Goal: Transaction & Acquisition: Purchase product/service

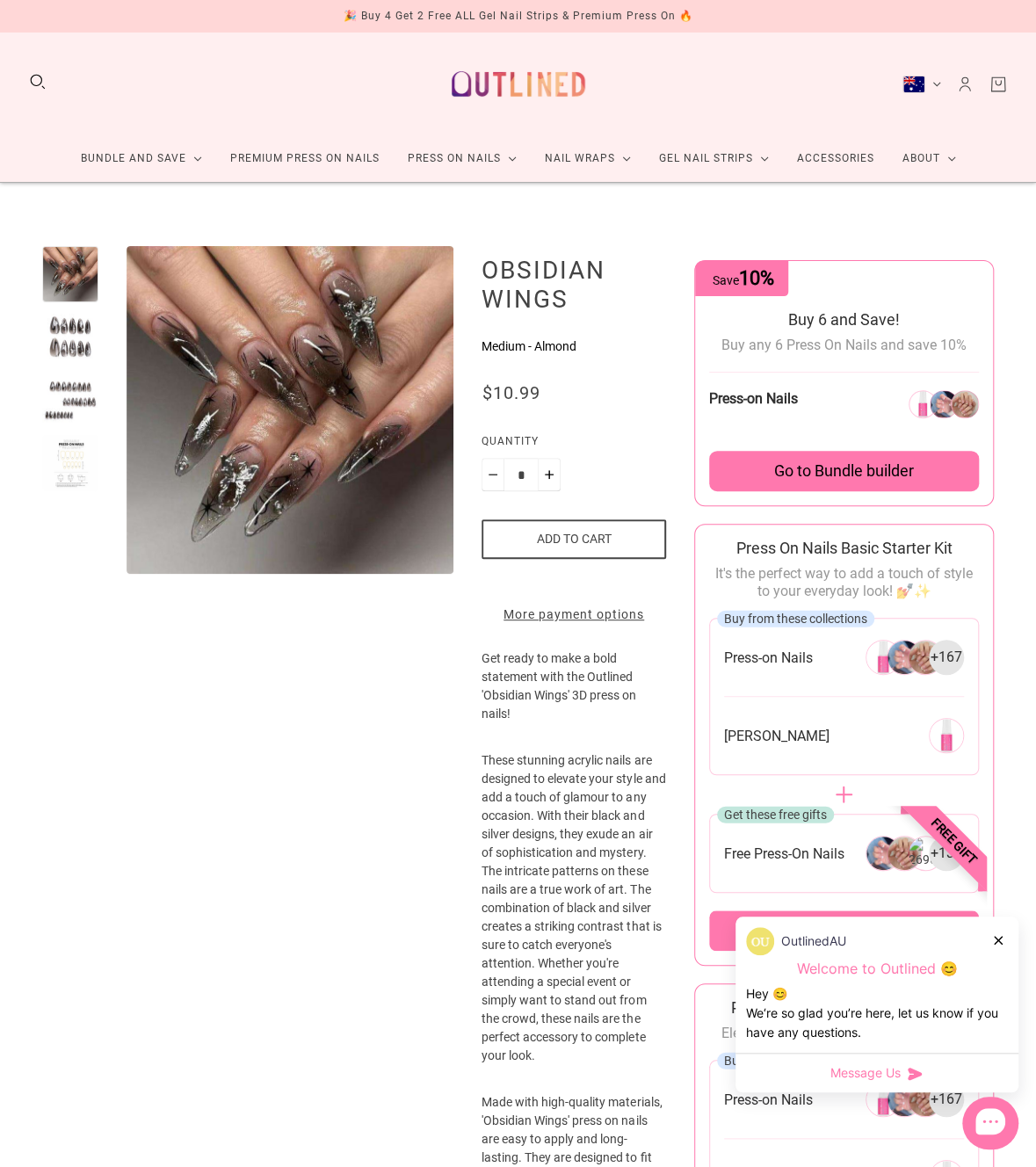
click at [70, 352] on div at bounding box center [71, 338] width 56 height 56
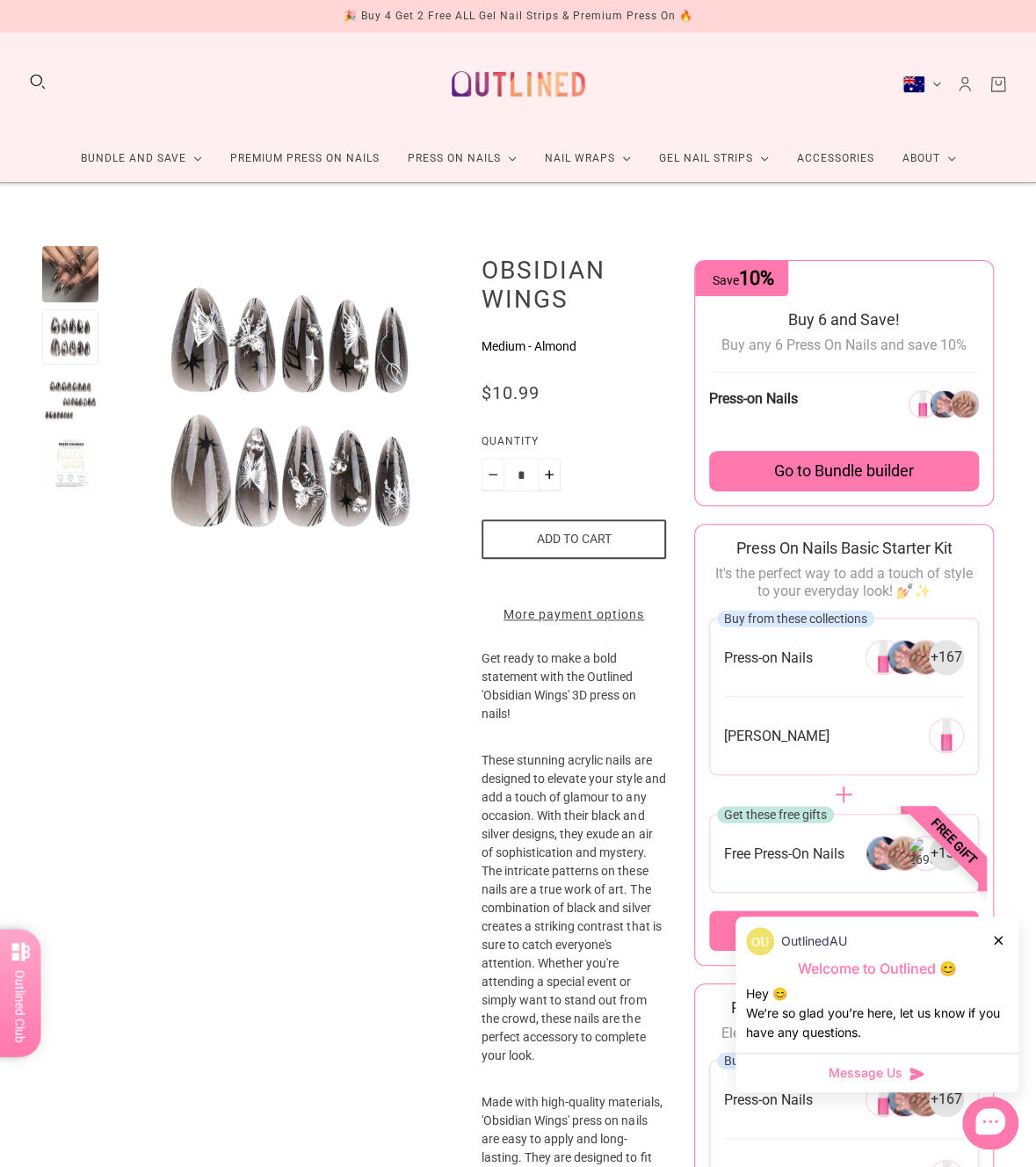
click at [62, 389] on div at bounding box center [71, 400] width 56 height 56
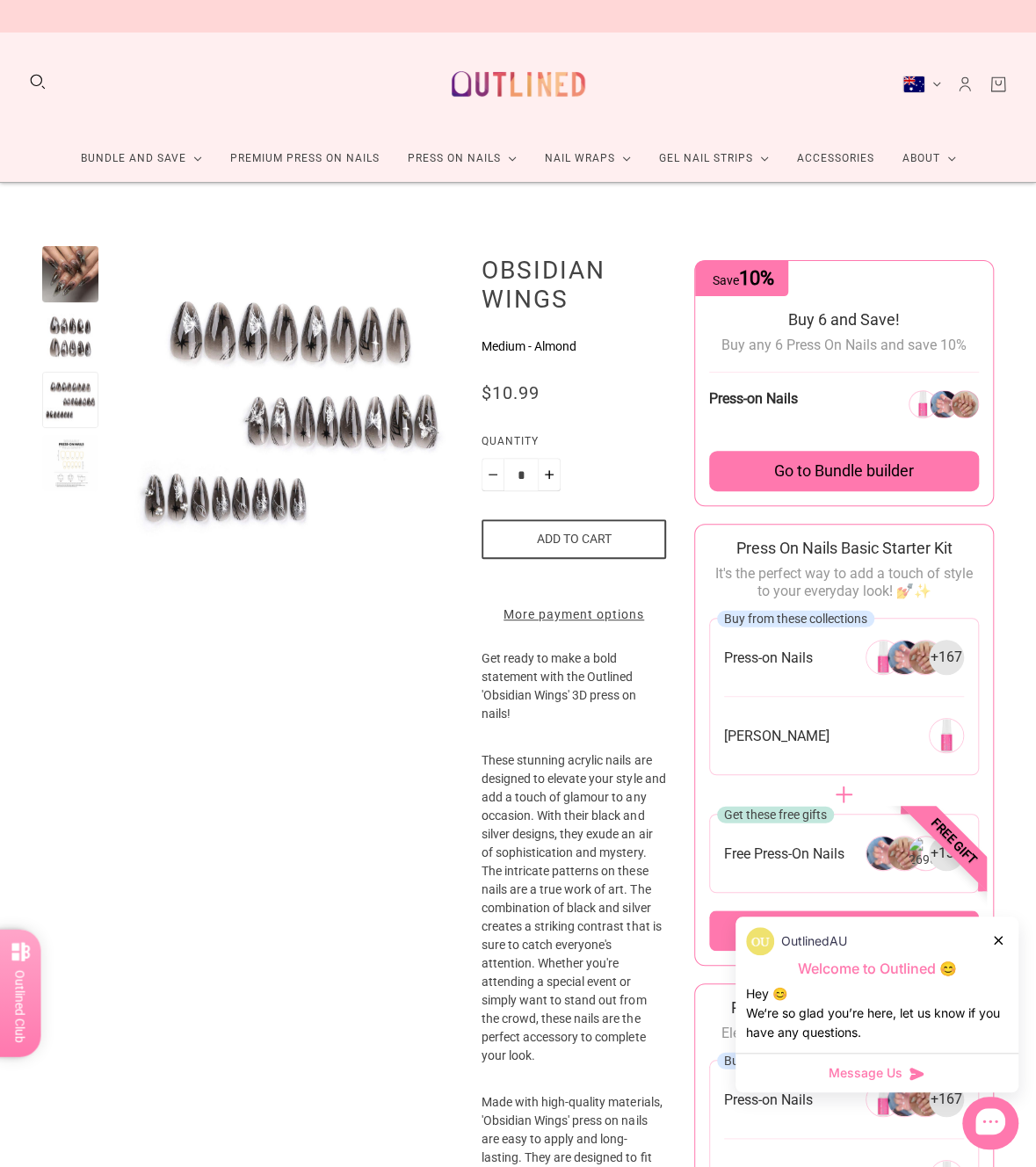
click at [65, 437] on div at bounding box center [71, 463] width 56 height 56
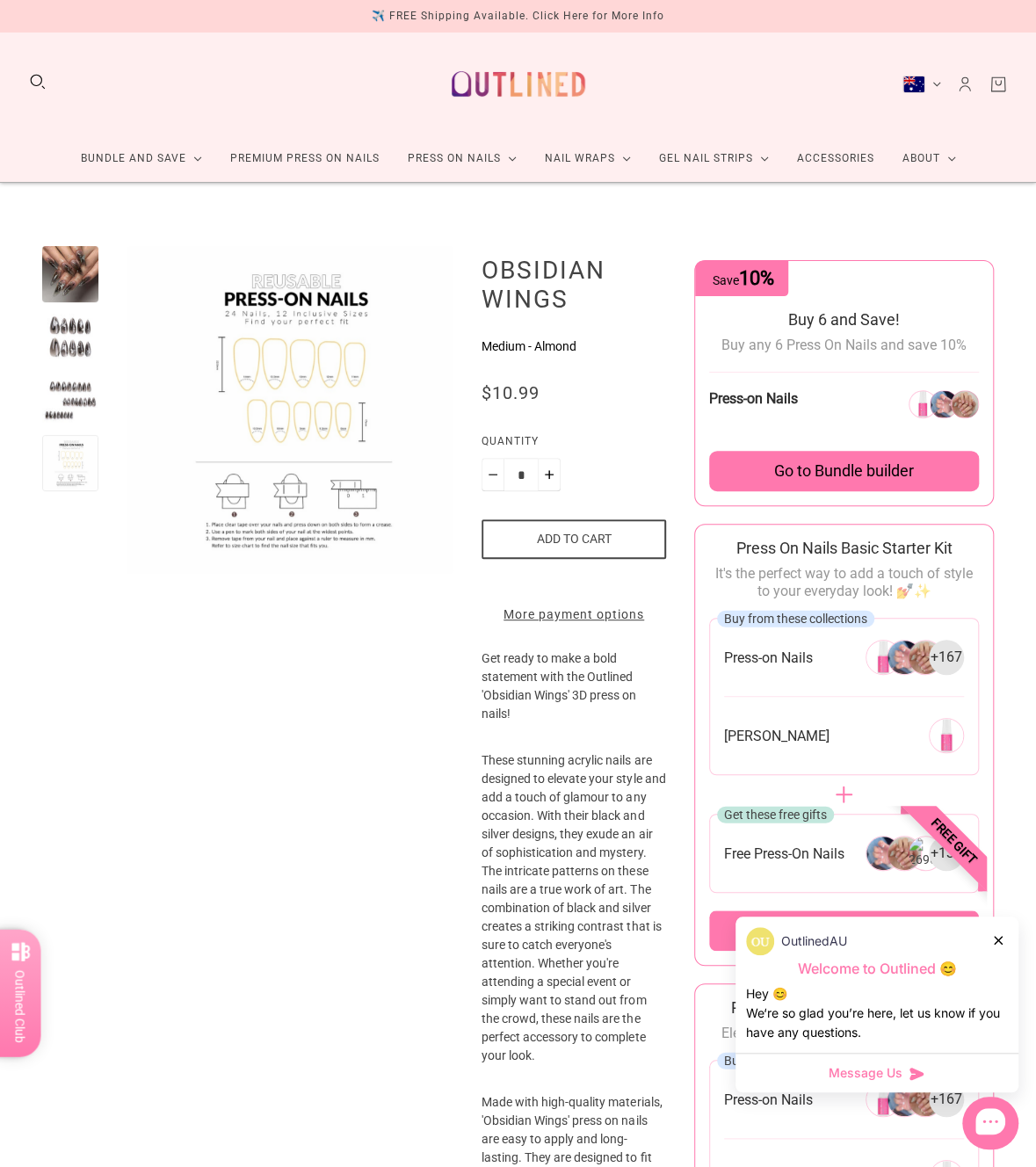
click at [65, 477] on div at bounding box center [71, 463] width 56 height 56
click at [82, 307] on div at bounding box center [71, 410] width 56 height 328
click at [82, 281] on div at bounding box center [71, 274] width 56 height 56
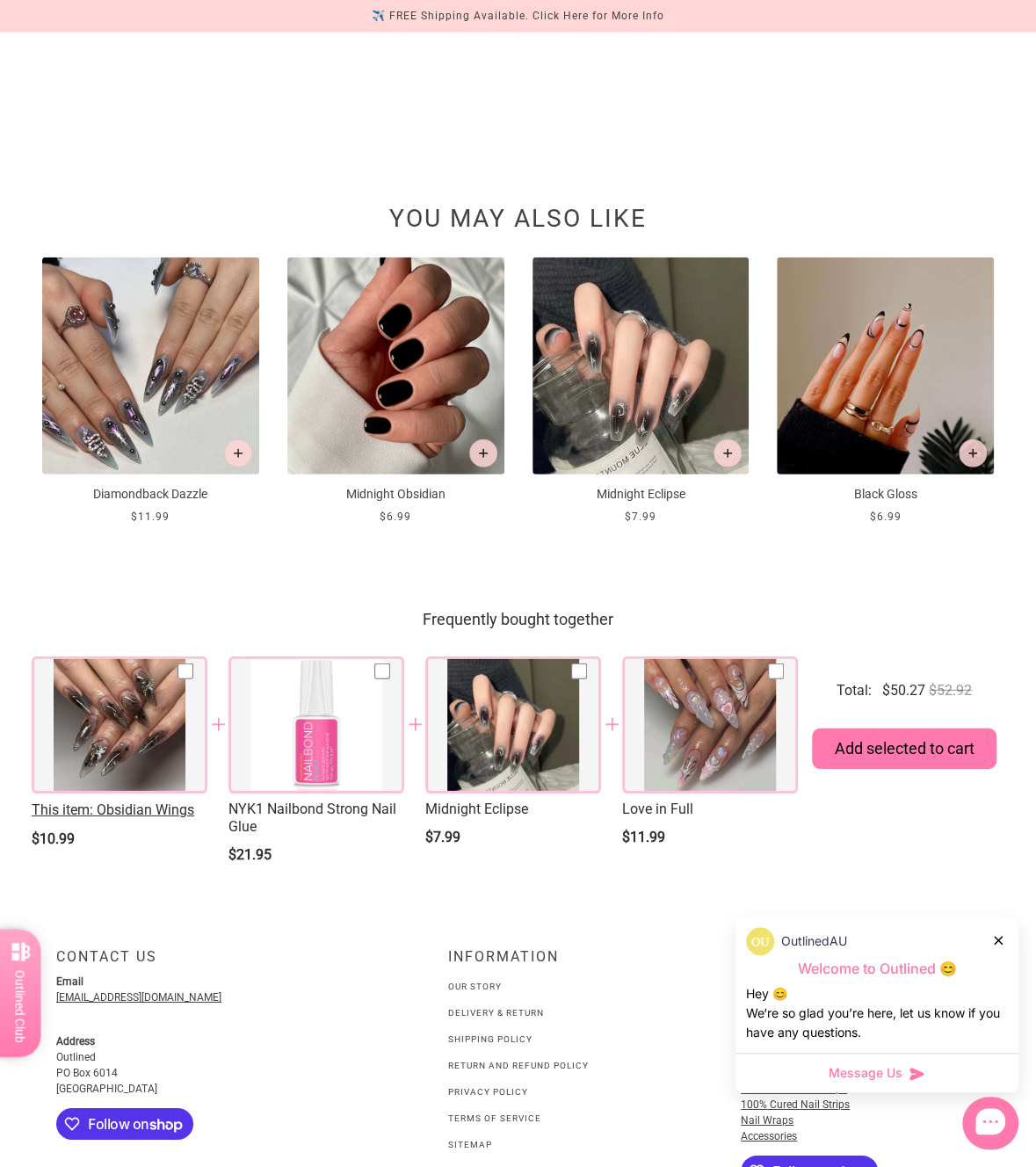
scroll to position [2136, 0]
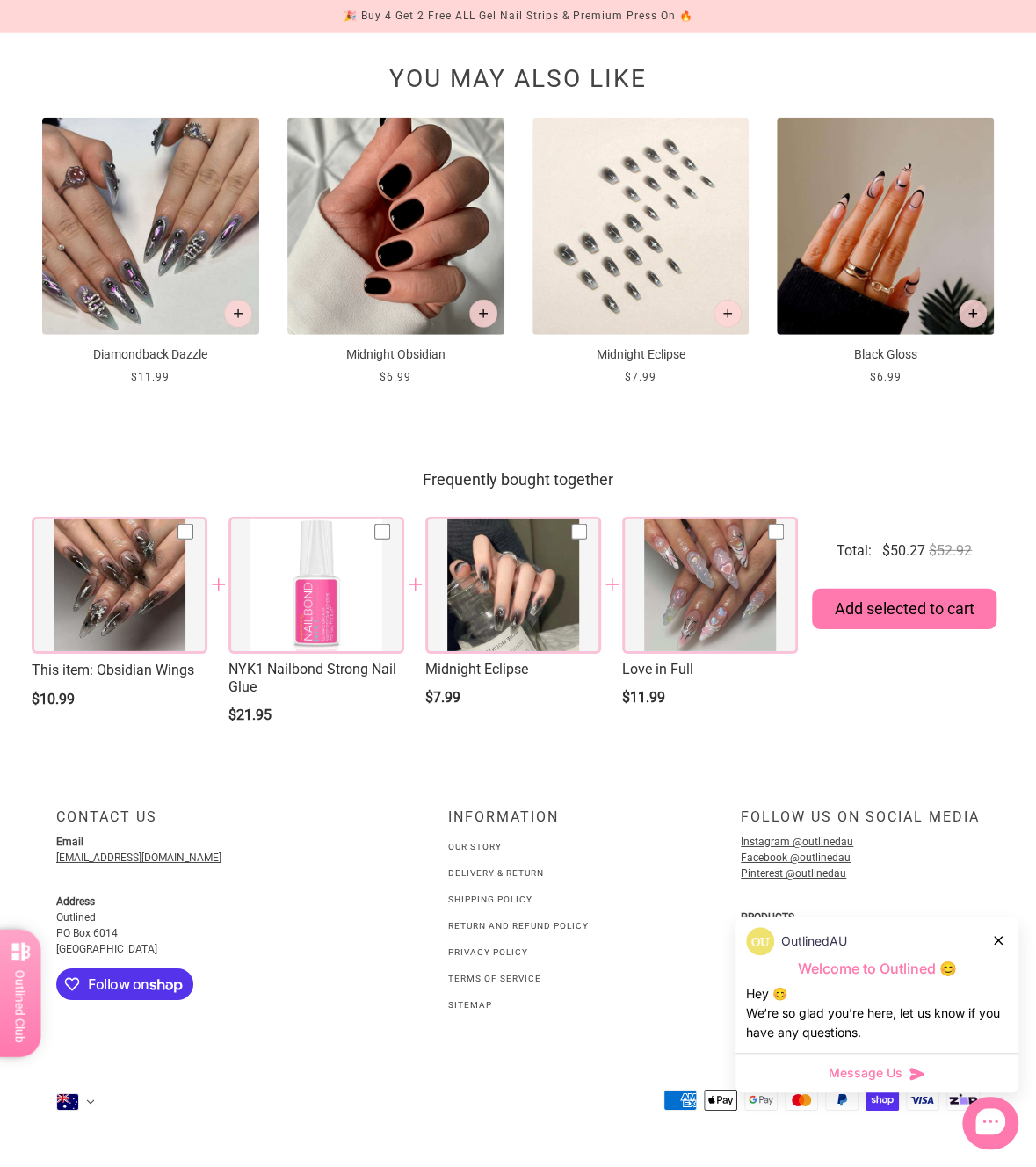
click at [684, 255] on img at bounding box center [641, 227] width 217 height 217
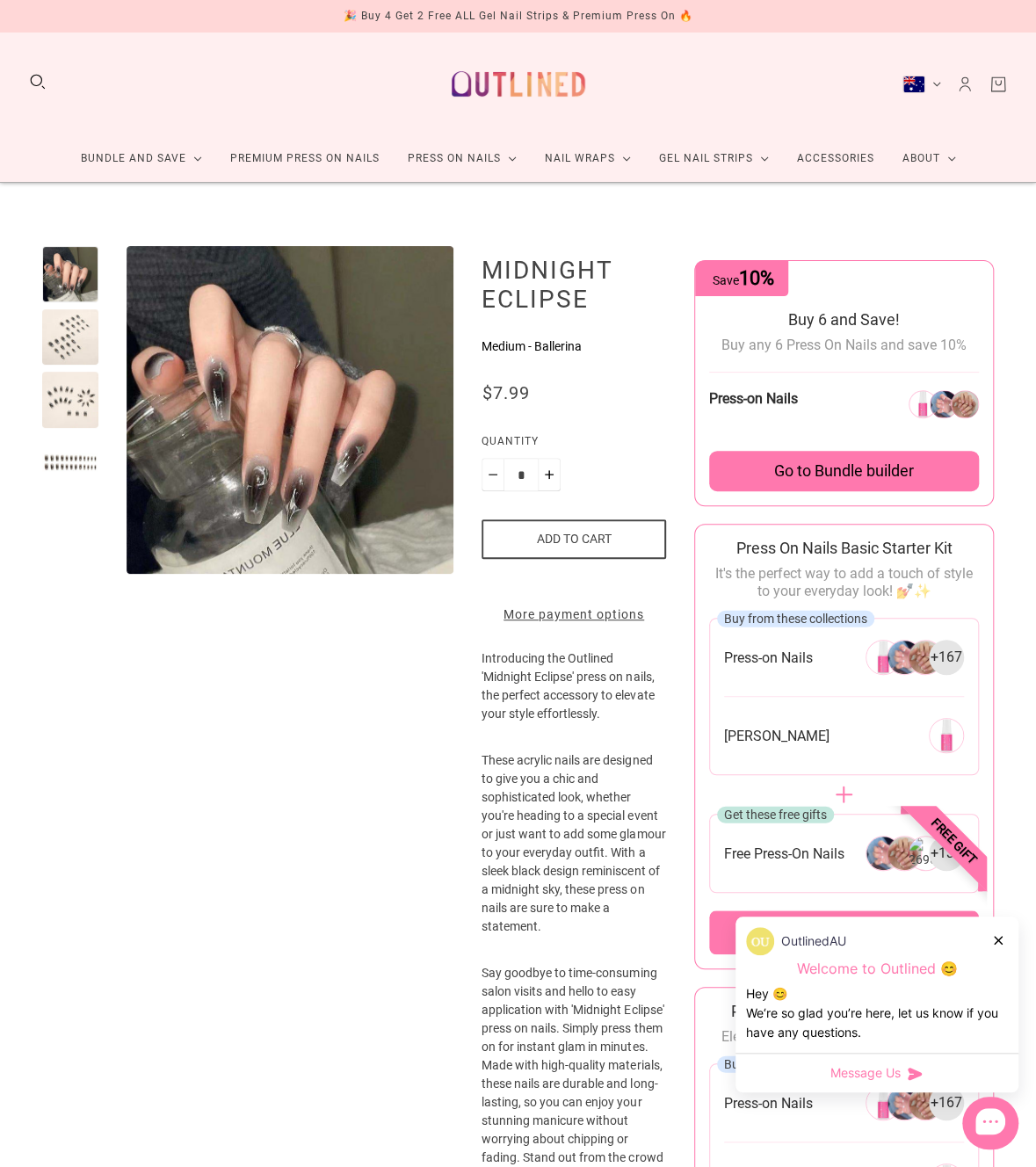
click at [78, 343] on div at bounding box center [71, 338] width 56 height 56
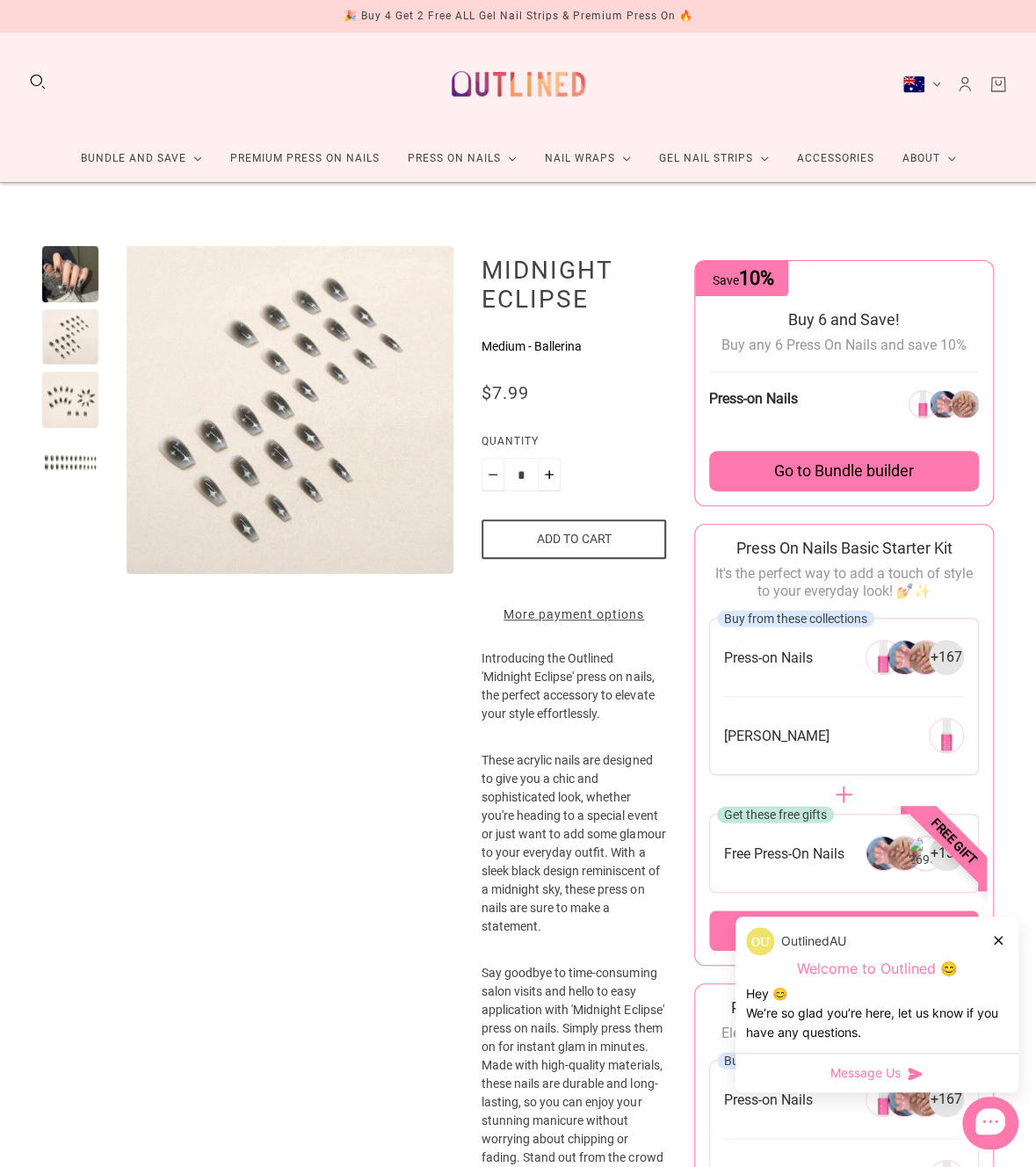
click at [73, 394] on div at bounding box center [71, 400] width 56 height 56
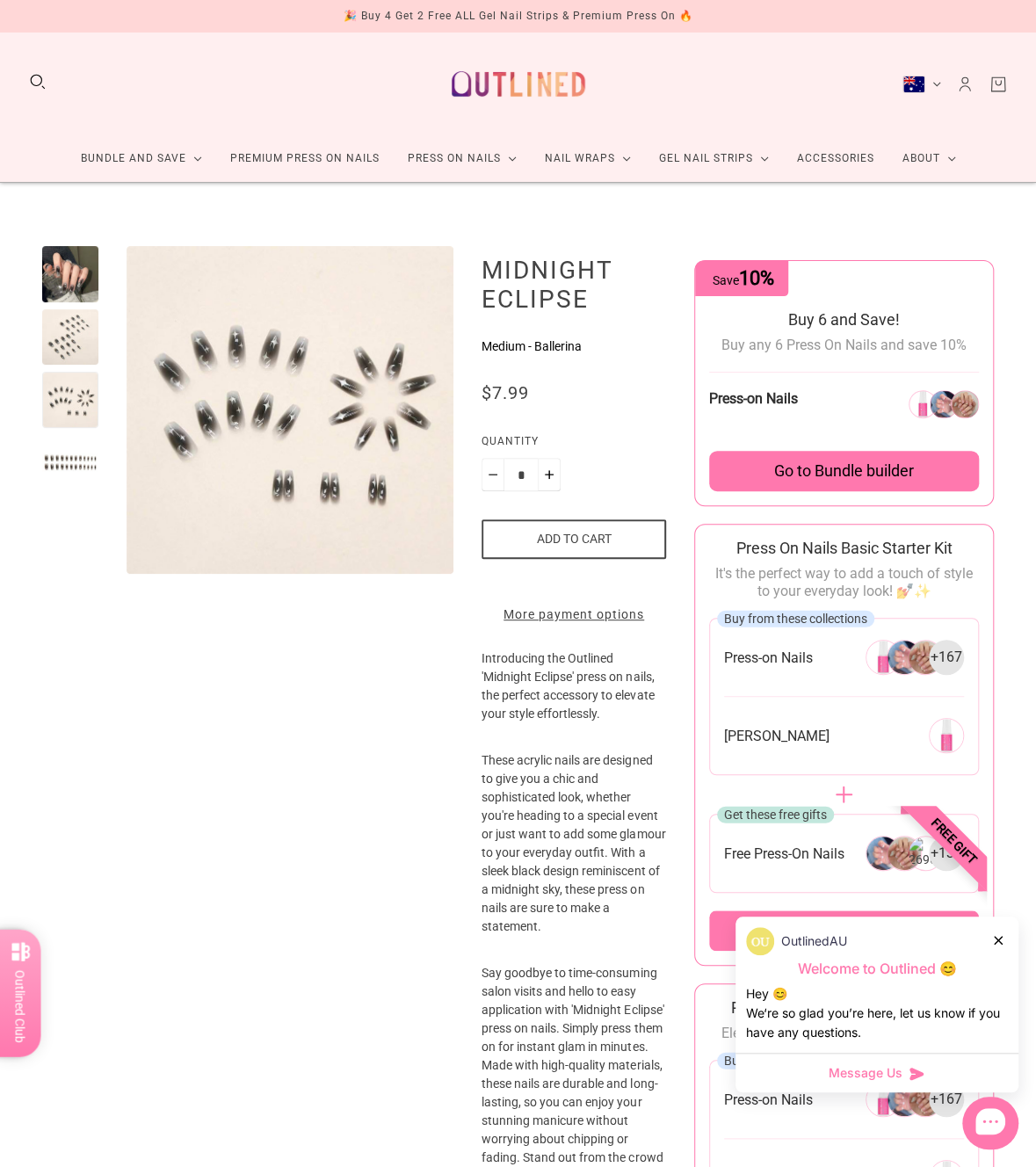
click at [69, 467] on div at bounding box center [71, 463] width 56 height 56
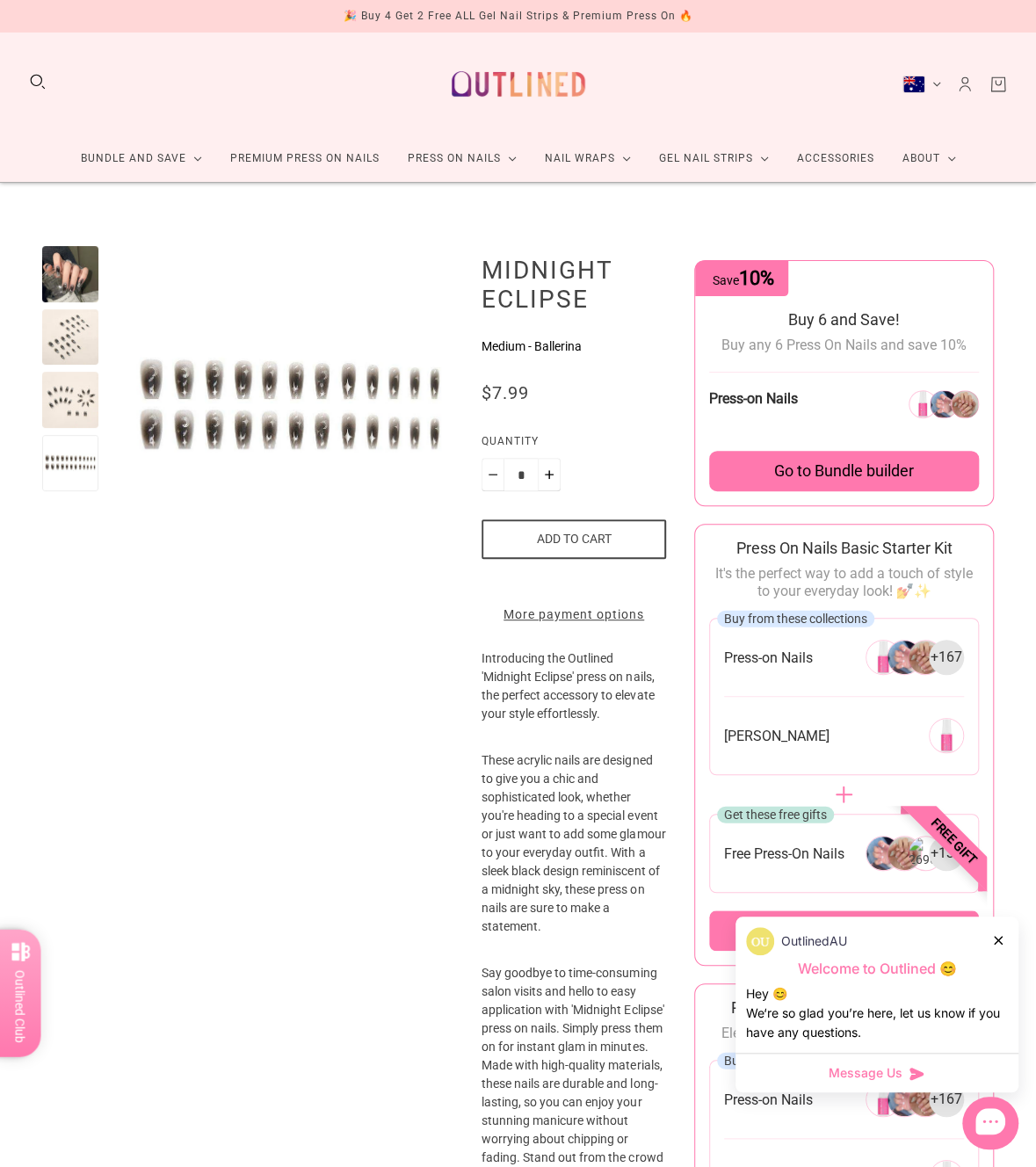
click at [83, 284] on div at bounding box center [71, 274] width 56 height 56
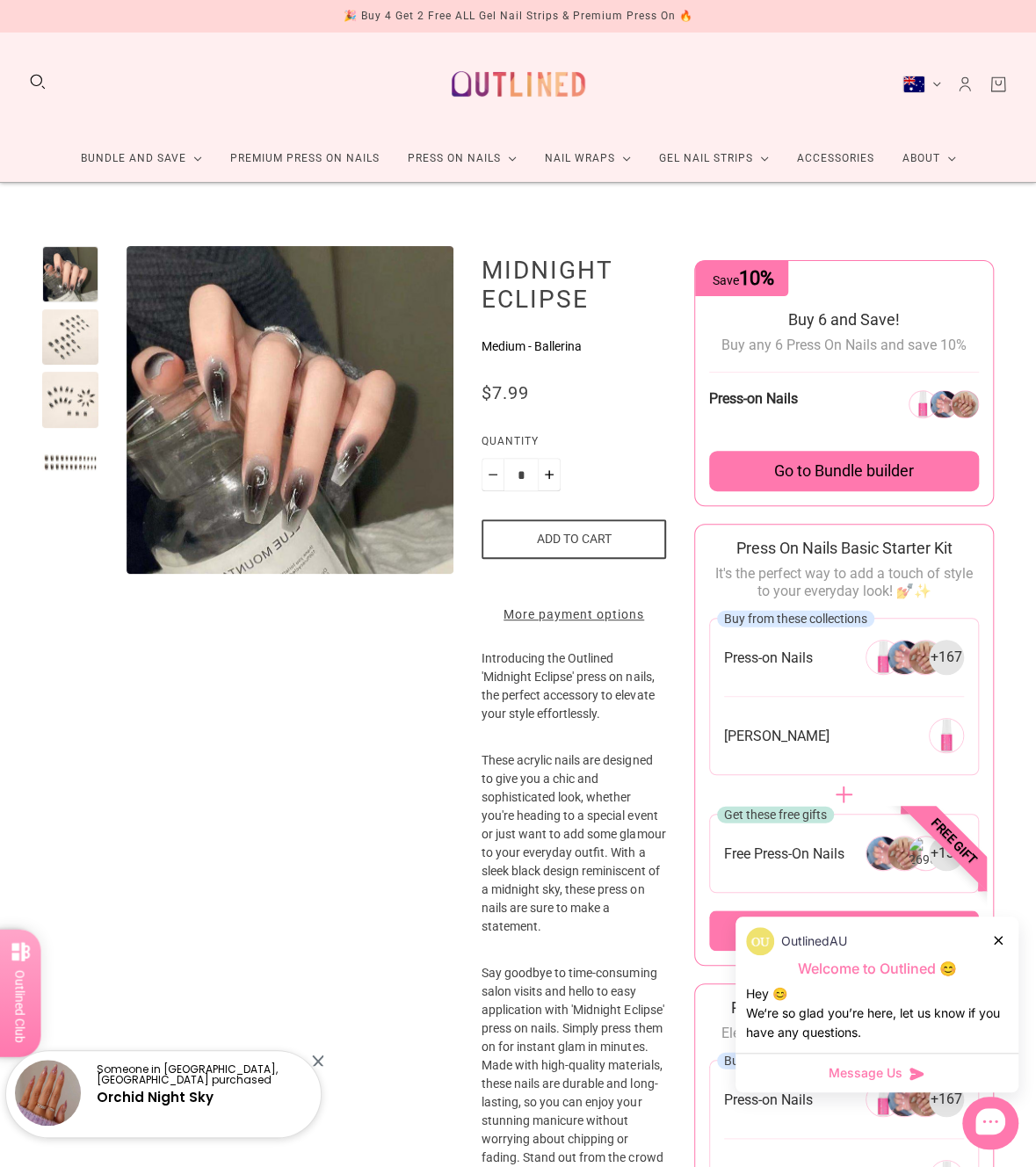
click at [65, 345] on div at bounding box center [71, 338] width 56 height 56
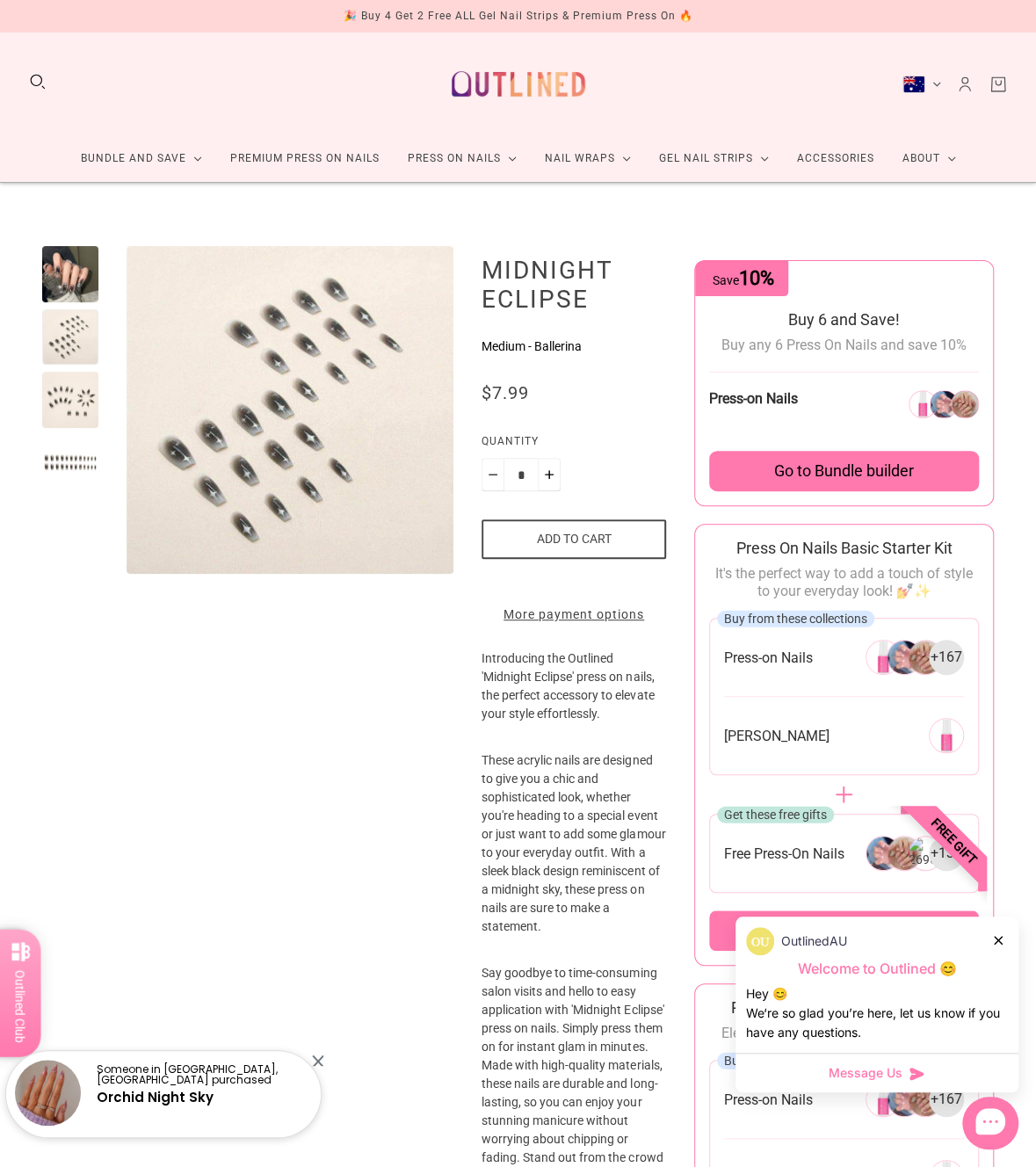
click at [62, 266] on div at bounding box center [71, 274] width 56 height 56
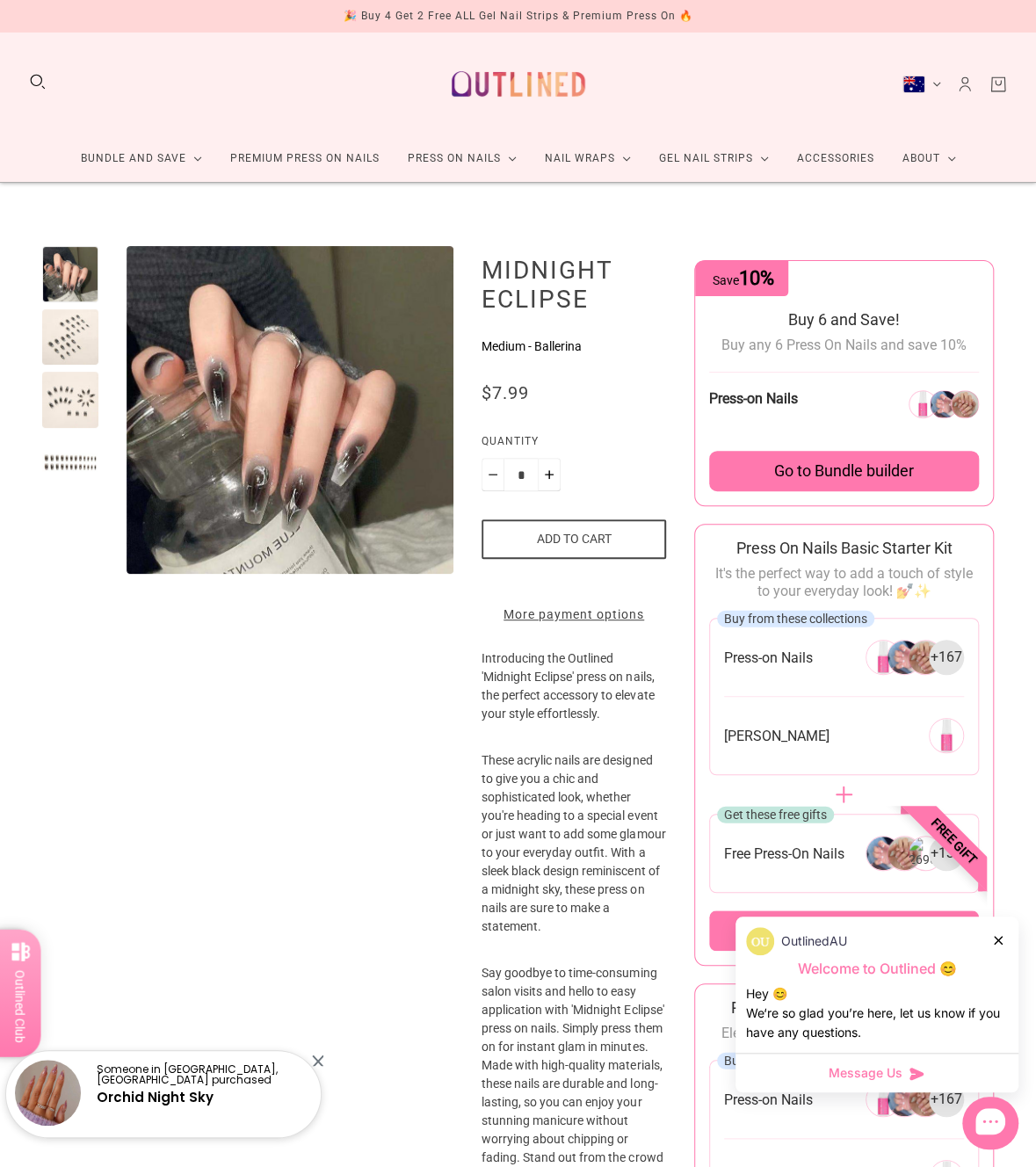
click at [72, 397] on div at bounding box center [71, 400] width 56 height 56
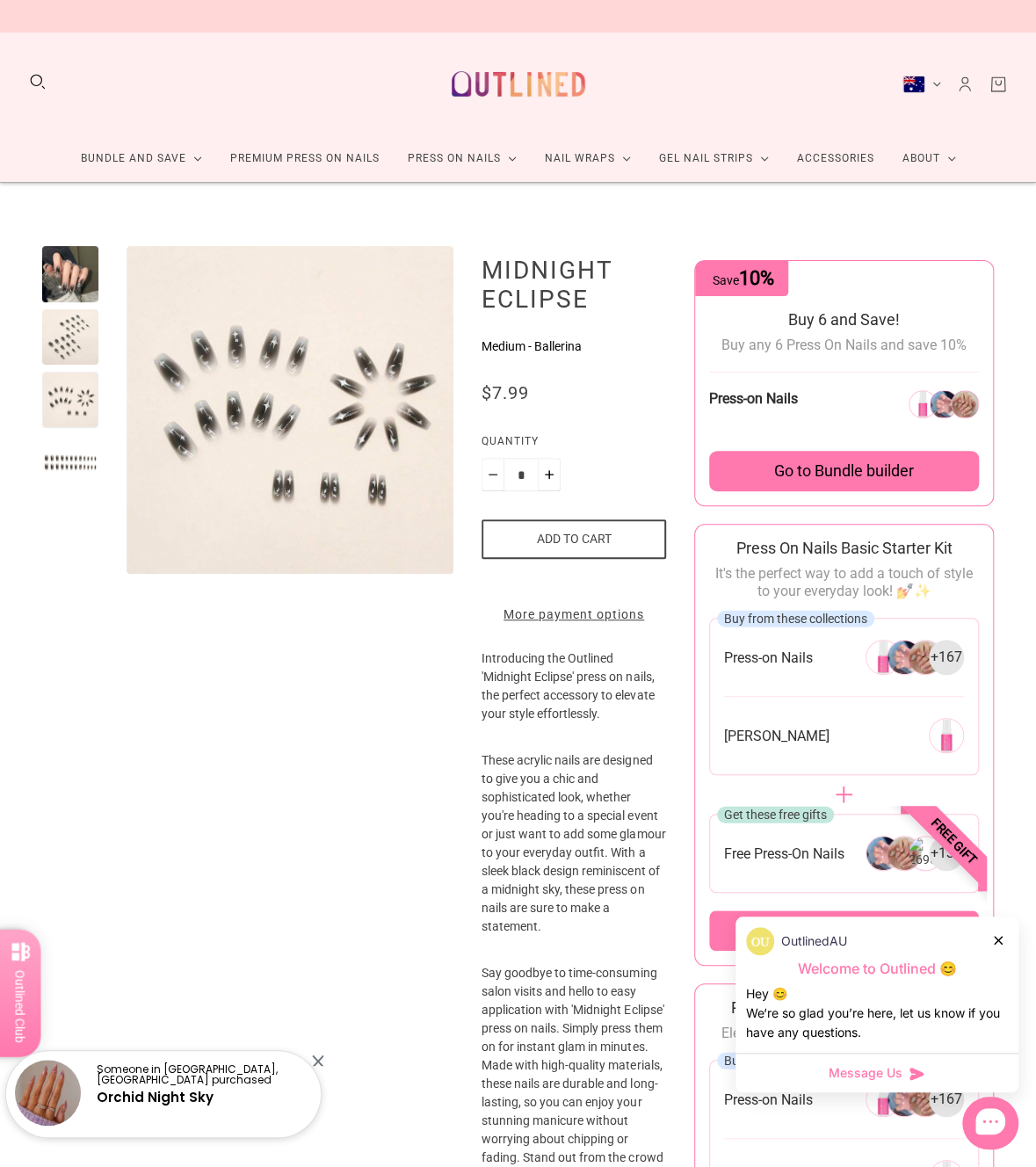
click at [56, 266] on div at bounding box center [71, 274] width 56 height 56
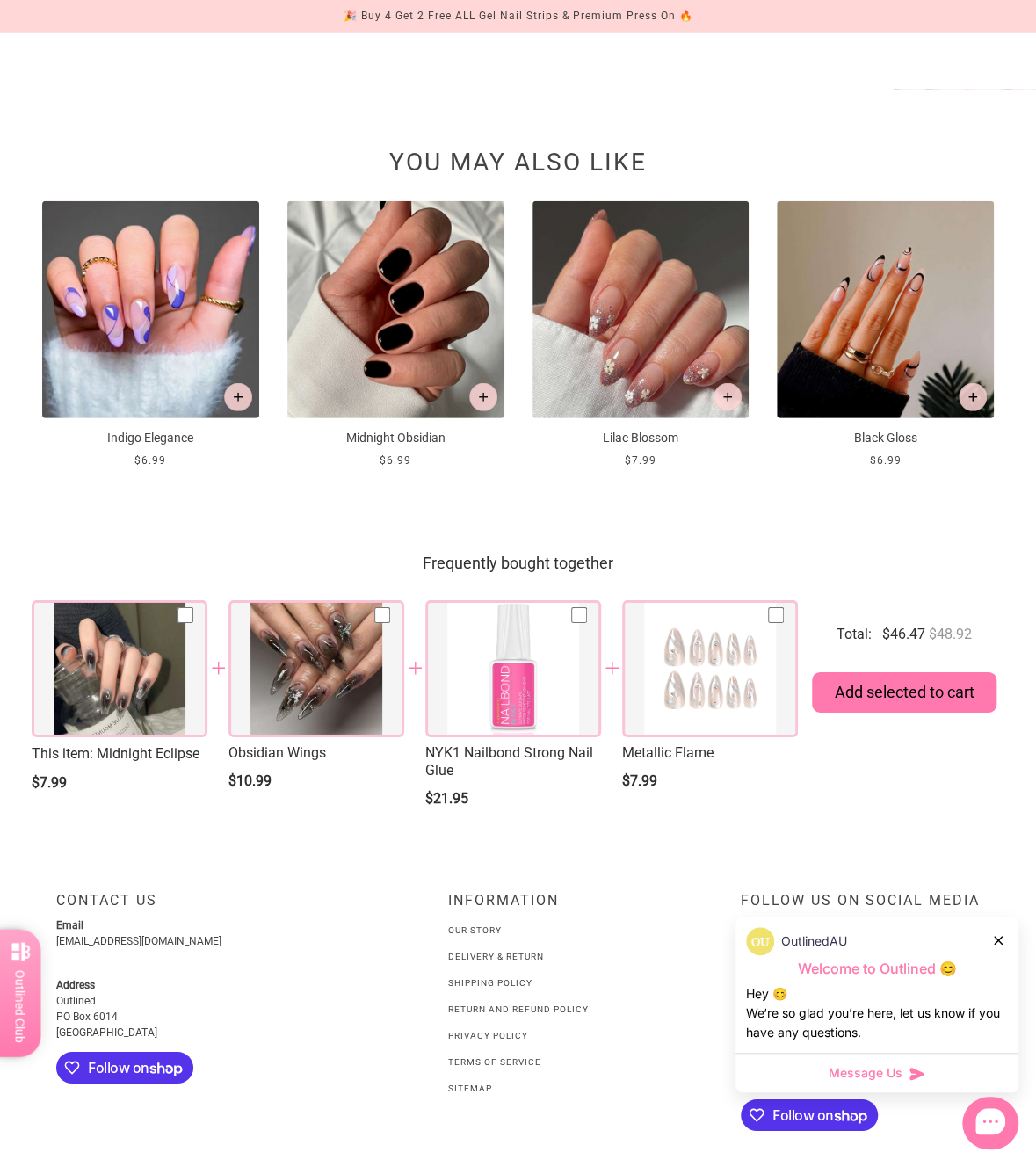
scroll to position [2275, 0]
